Goal: Information Seeking & Learning: Check status

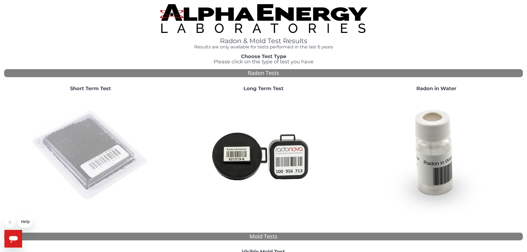
click at [74, 156] on img at bounding box center [90, 155] width 119 height 119
click at [119, 158] on img at bounding box center [90, 155] width 119 height 119
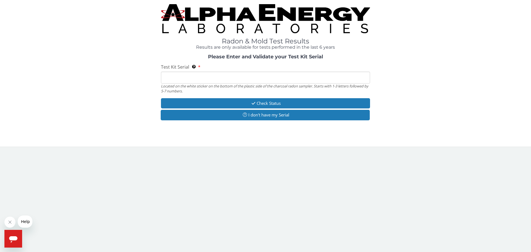
click at [205, 78] on input "Test Kit Serial Located on the white sticker on the bottom of the plastic side …" at bounding box center [265, 78] width 209 height 12
paste input "AA751294"
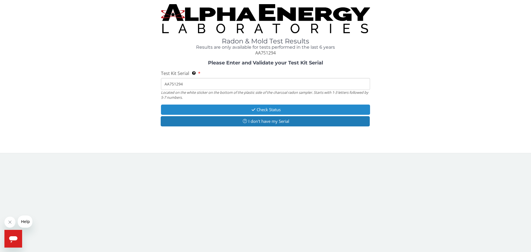
type input "AA751294"
click at [202, 107] on button "Check Status" at bounding box center [265, 110] width 209 height 10
